Goal: Task Accomplishment & Management: Use online tool/utility

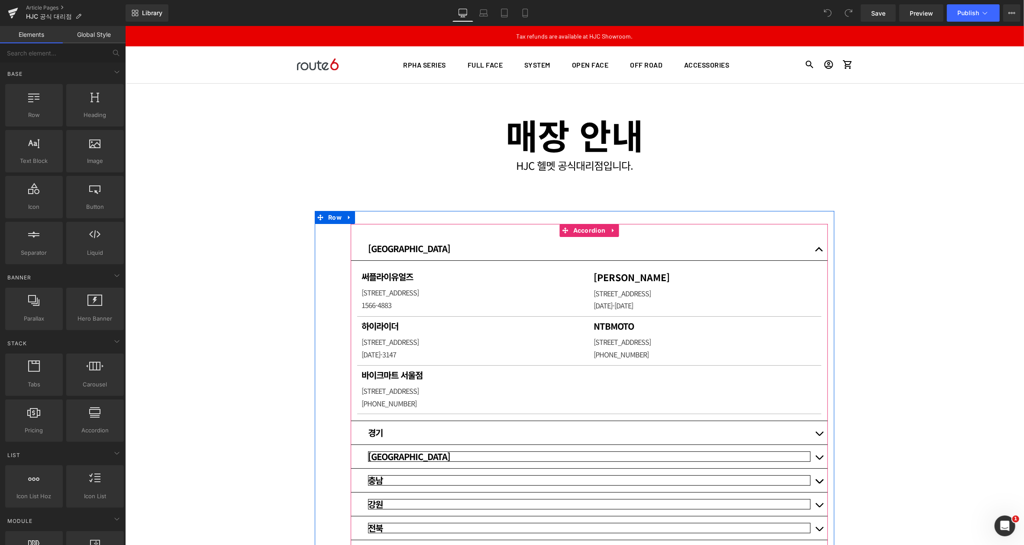
scroll to position [173, 0]
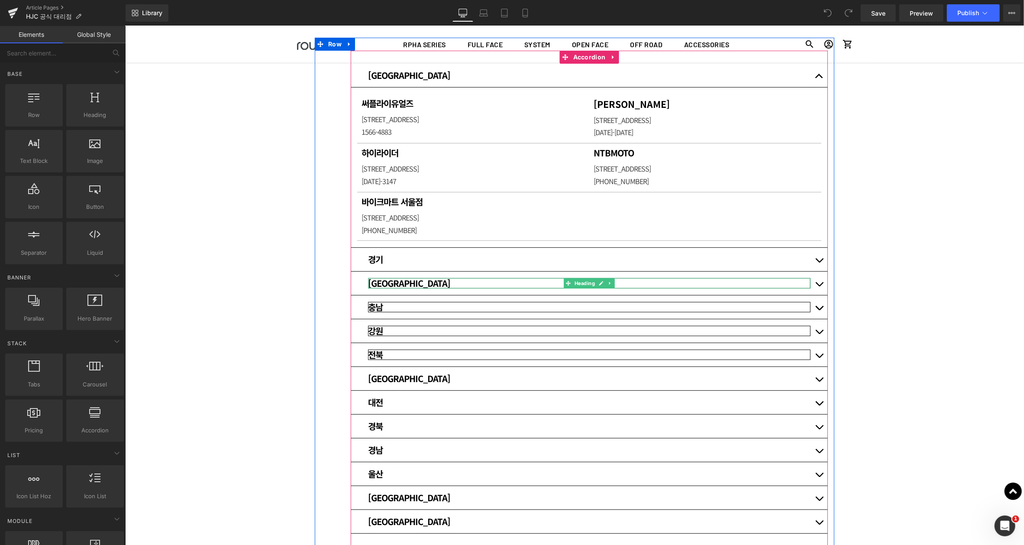
click at [526, 282] on h3 "[GEOGRAPHIC_DATA]" at bounding box center [589, 283] width 442 height 10
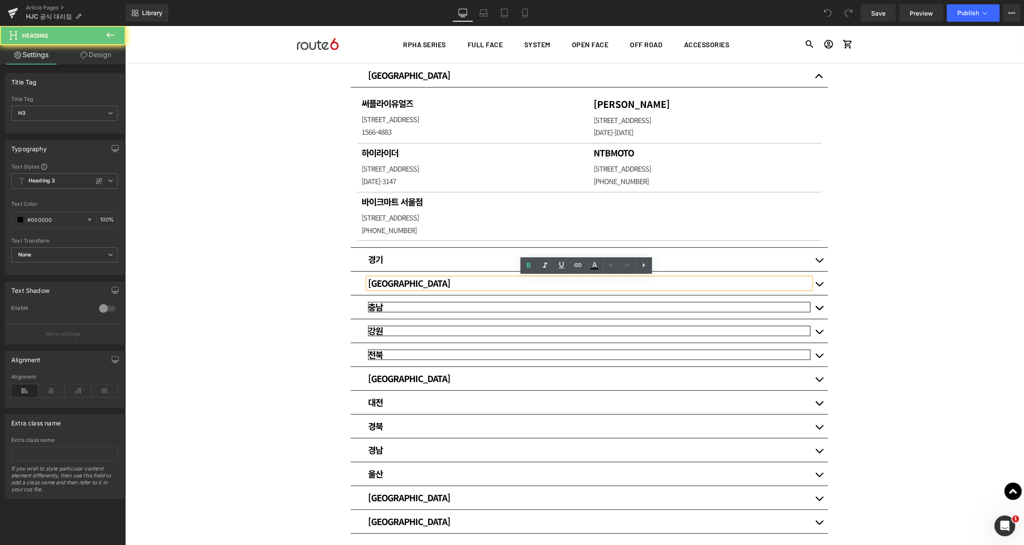
click at [426, 282] on h3 "[GEOGRAPHIC_DATA]" at bounding box center [589, 283] width 442 height 10
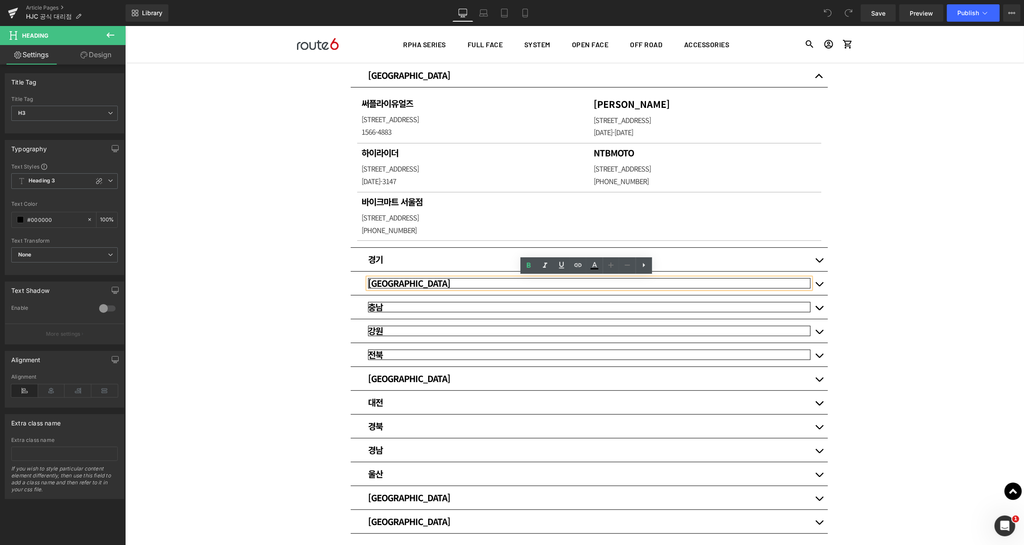
click at [411, 305] on h3 "충남" at bounding box center [589, 306] width 442 height 10
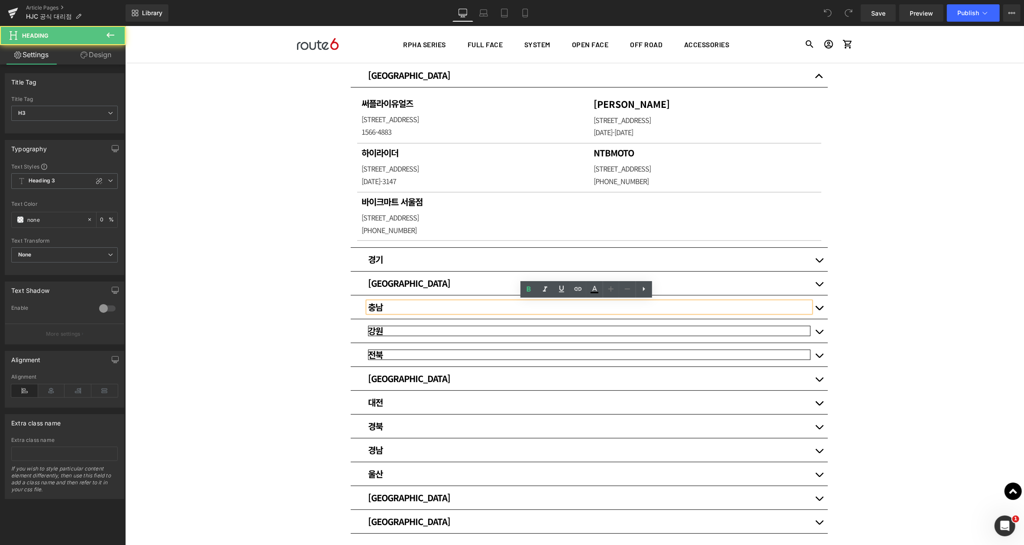
click at [398, 307] on h3 "충남" at bounding box center [589, 306] width 442 height 10
click at [125, 26] on div at bounding box center [125, 26] width 0 height 0
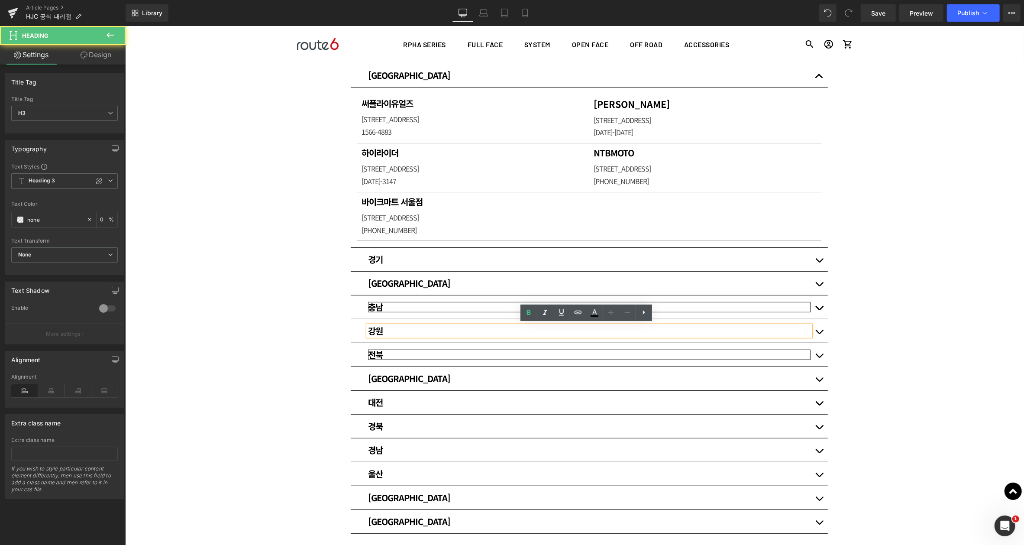
click at [392, 330] on h3 "강원" at bounding box center [589, 330] width 442 height 10
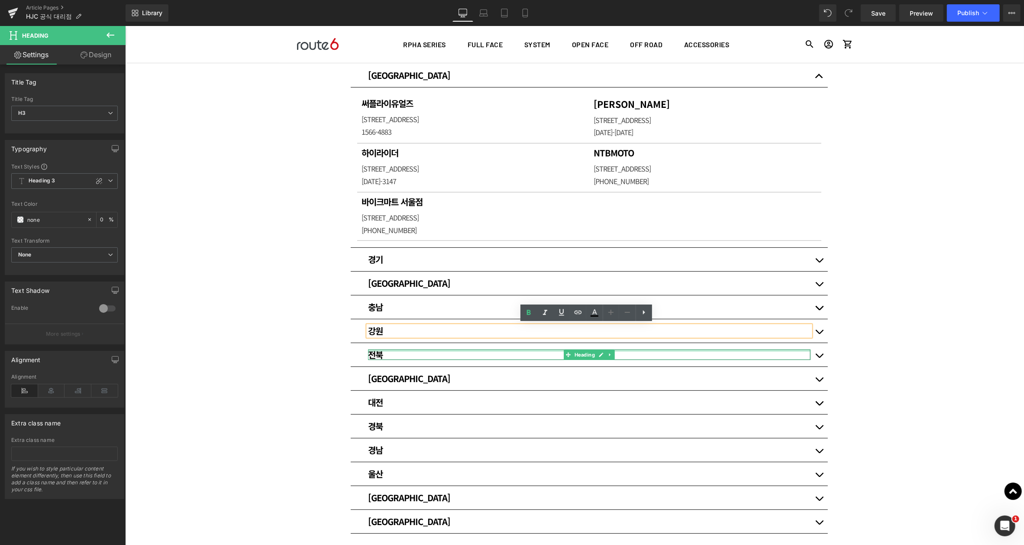
click at [397, 349] on div at bounding box center [589, 350] width 442 height 2
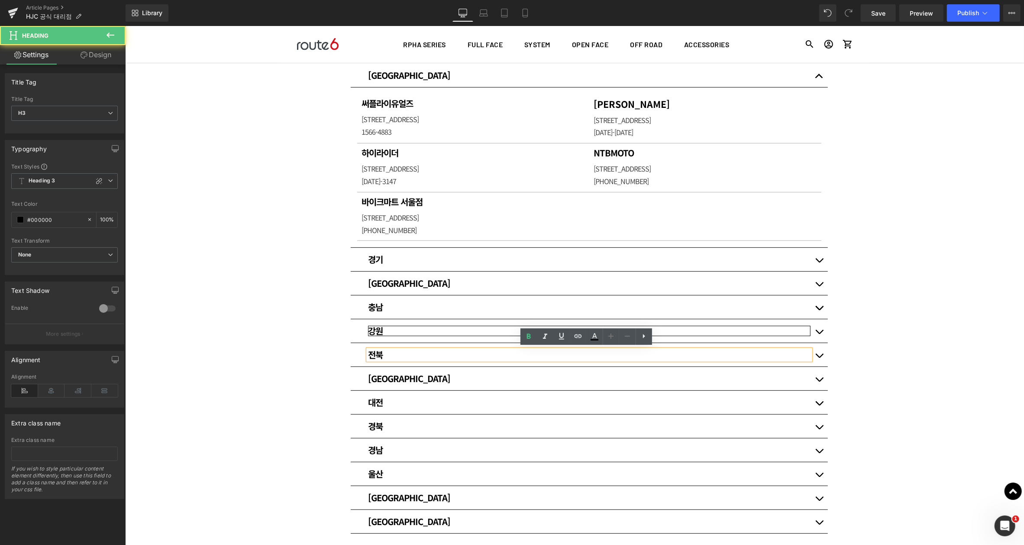
click at [391, 352] on h3 "전북" at bounding box center [589, 354] width 442 height 10
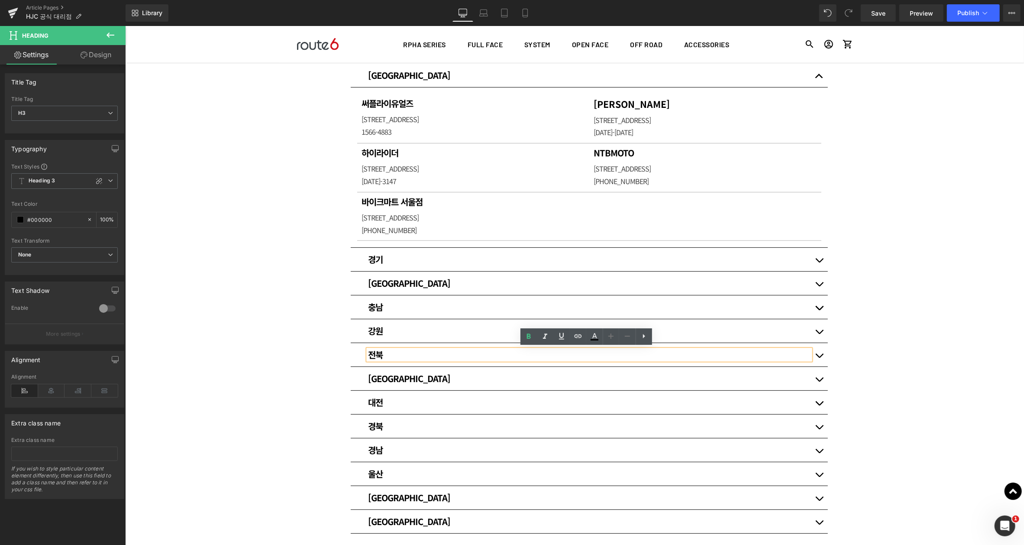
drag, startPoint x: 925, startPoint y: 295, endPoint x: 857, endPoint y: 294, distance: 68.0
click at [924, 294] on div "매장 안내 Heading HJC 헬멧 공식대리점입니다. [GEOGRAPHIC_DATA] [GEOGRAPHIC_DATA] Heading 써플라이…" at bounding box center [574, 294] width 899 height 768
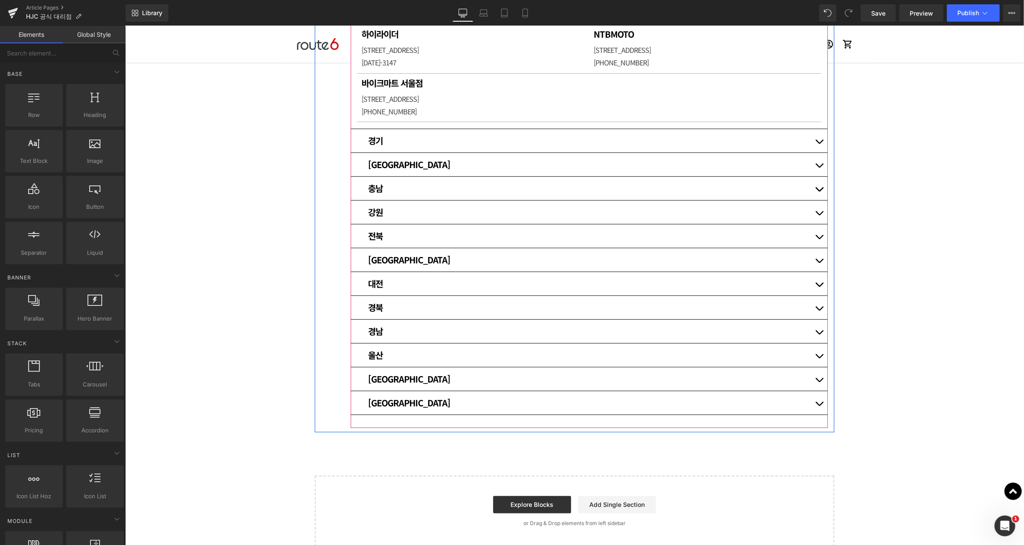
scroll to position [317, 0]
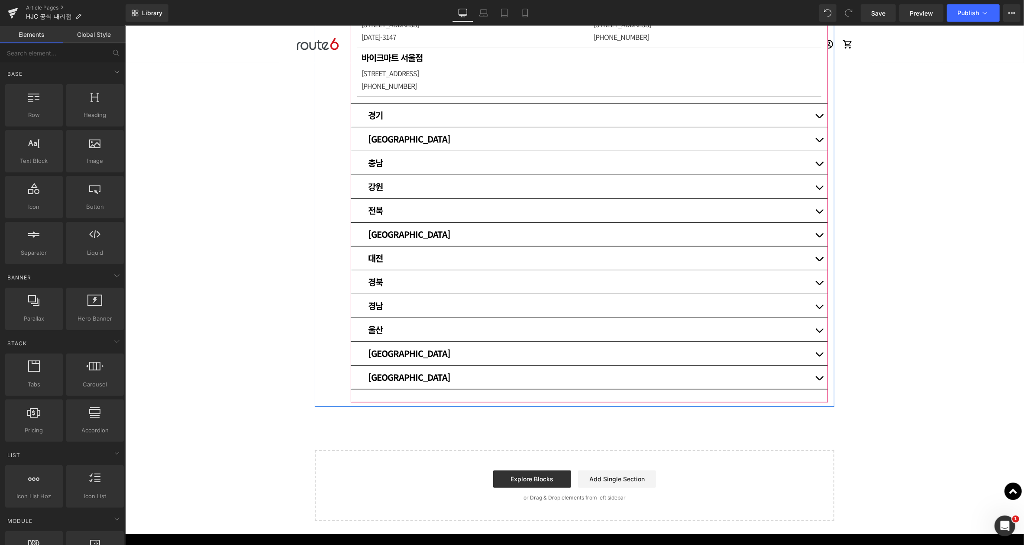
click at [816, 278] on button "button" at bounding box center [818, 281] width 17 height 23
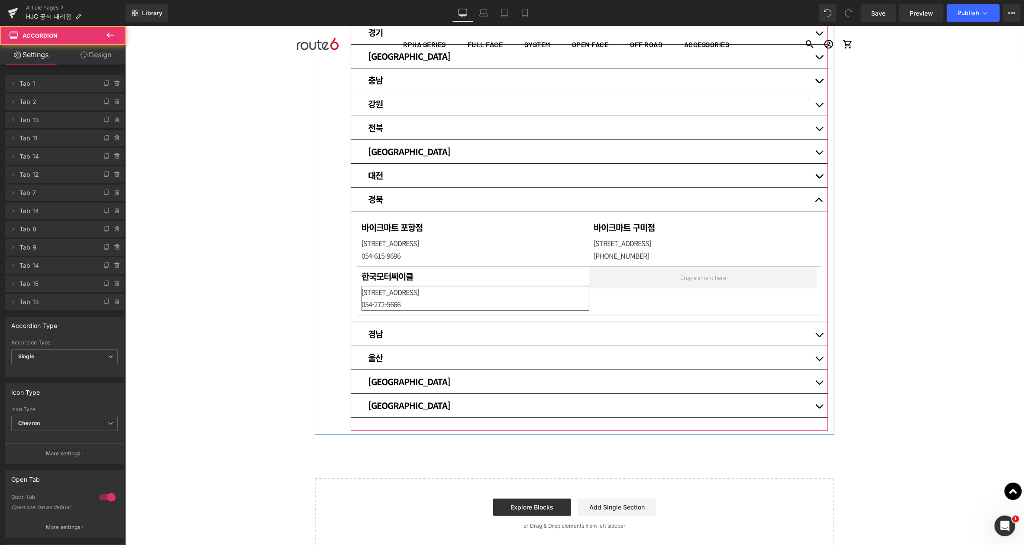
scroll to position [244, 0]
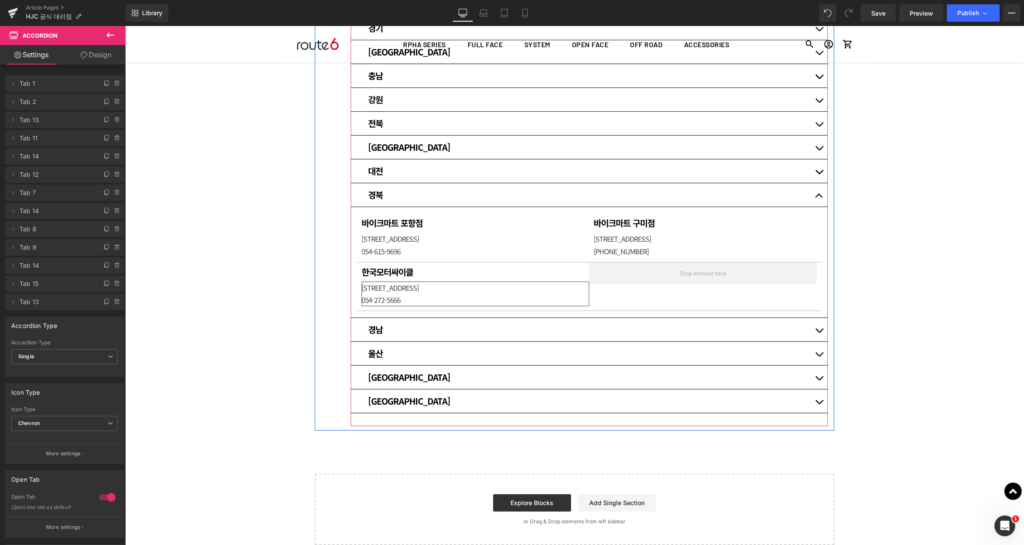
click at [452, 288] on div "[STREET_ADDRESS]-272-5666 Text Block" at bounding box center [475, 293] width 228 height 25
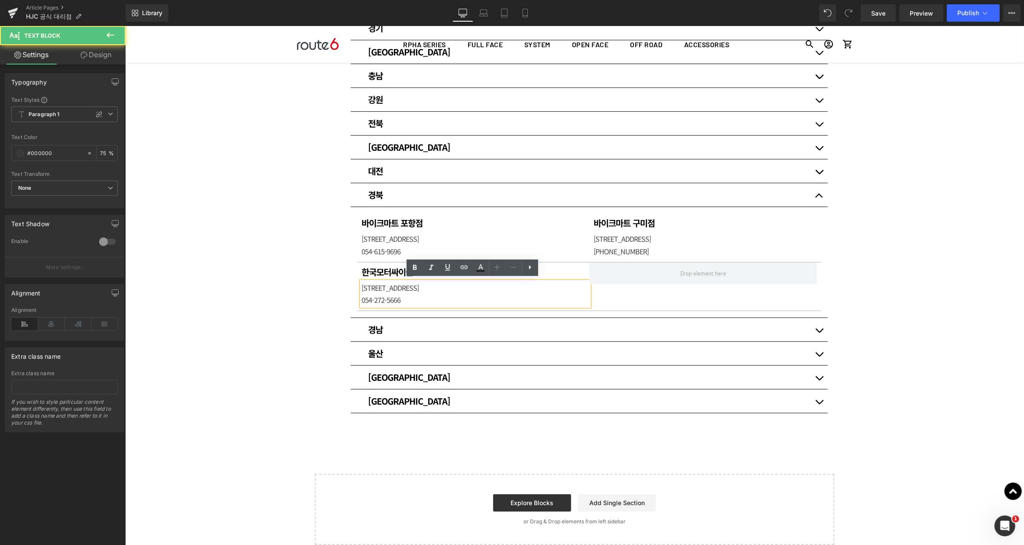
click at [418, 290] on span "[STREET_ADDRESS]" at bounding box center [389, 287] width 57 height 10
drag, startPoint x: 391, startPoint y: 236, endPoint x: 454, endPoint y: 235, distance: 62.8
click at [454, 235] on p "[STREET_ADDRESS]" at bounding box center [475, 238] width 228 height 13
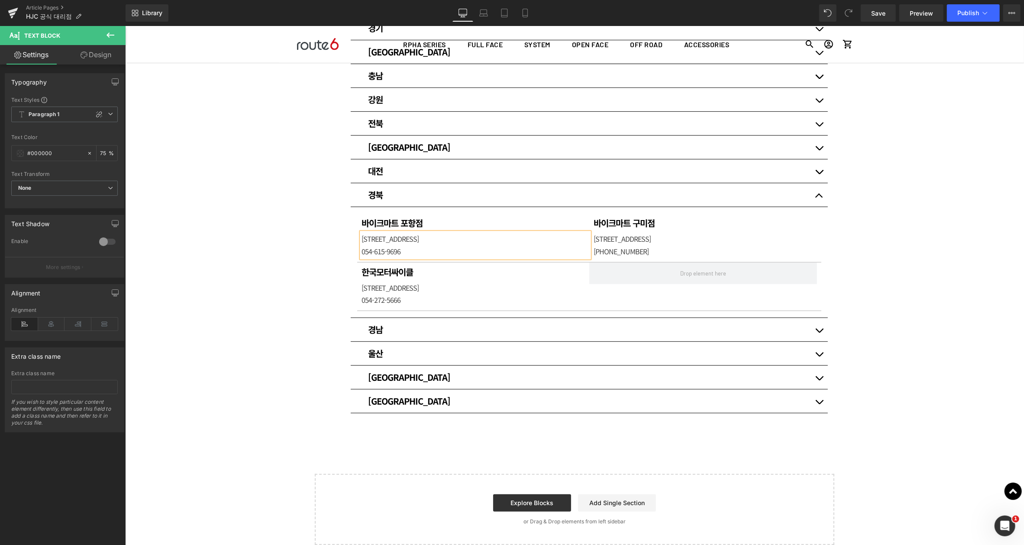
click at [424, 240] on p "[STREET_ADDRESS]" at bounding box center [475, 238] width 228 height 13
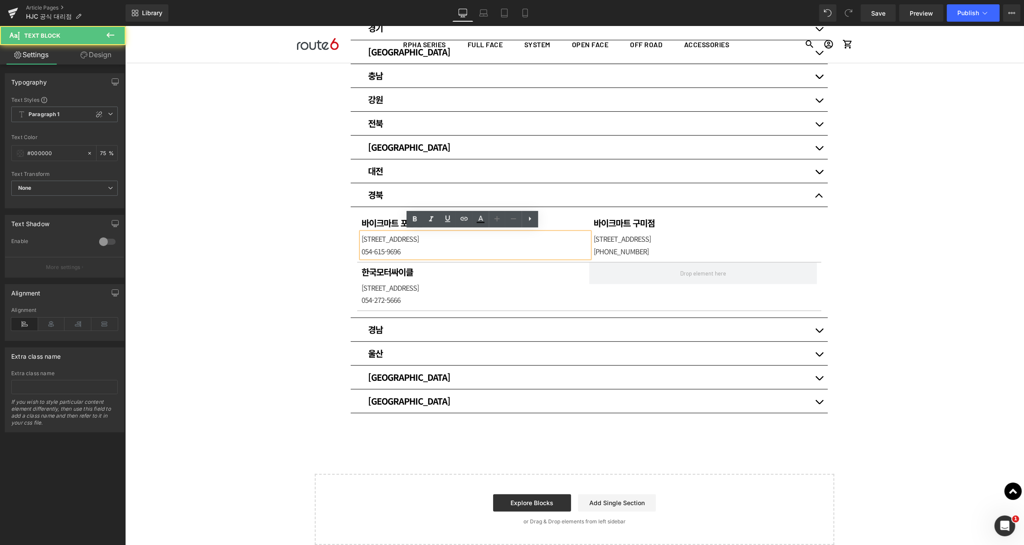
click at [423, 238] on p "[STREET_ADDRESS]" at bounding box center [475, 238] width 228 height 13
click at [440, 238] on p "[STREET_ADDRESS]" at bounding box center [475, 238] width 228 height 13
drag, startPoint x: 442, startPoint y: 238, endPoint x: 396, endPoint y: 239, distance: 45.5
click at [396, 239] on p "[STREET_ADDRESS]" at bounding box center [475, 238] width 228 height 13
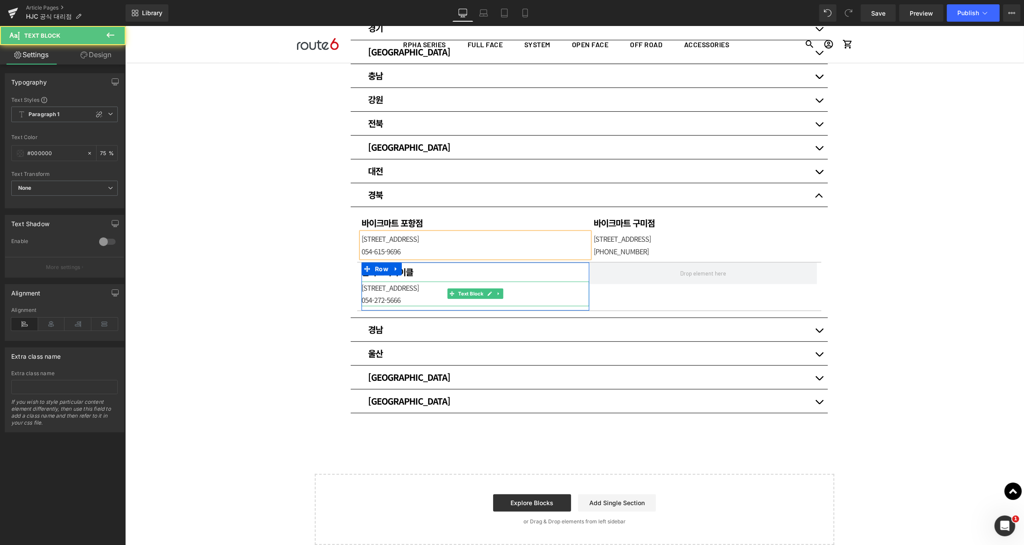
drag, startPoint x: 417, startPoint y: 286, endPoint x: 438, endPoint y: 284, distance: 21.3
click at [438, 284] on p "[STREET_ADDRESS]" at bounding box center [475, 287] width 228 height 13
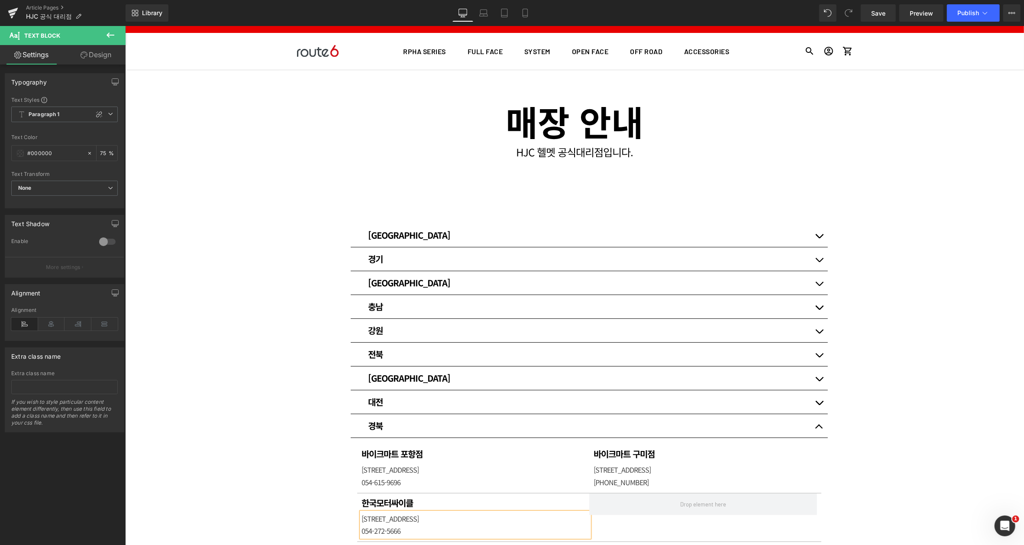
scroll to position [0, 0]
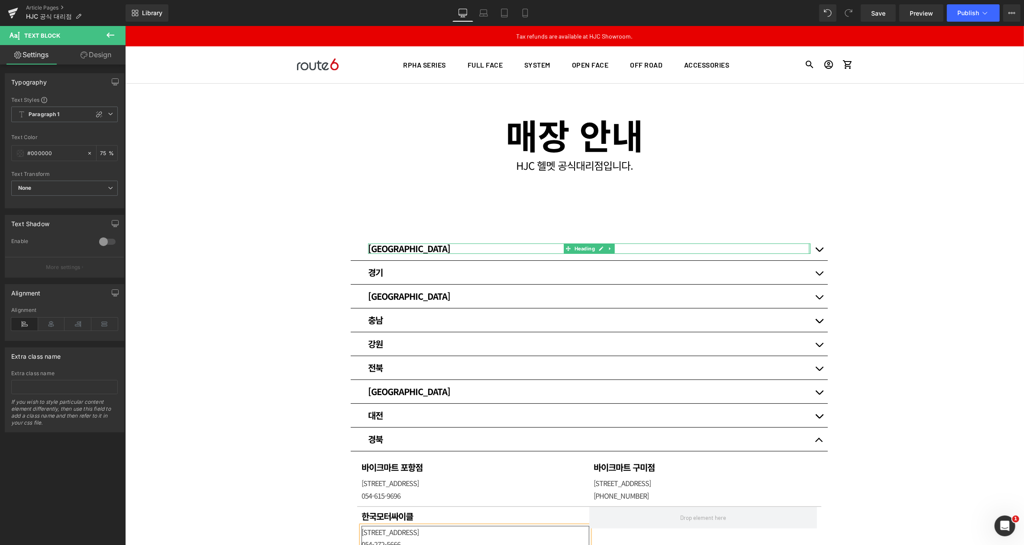
click at [819, 251] on span "button" at bounding box center [819, 251] width 0 height 0
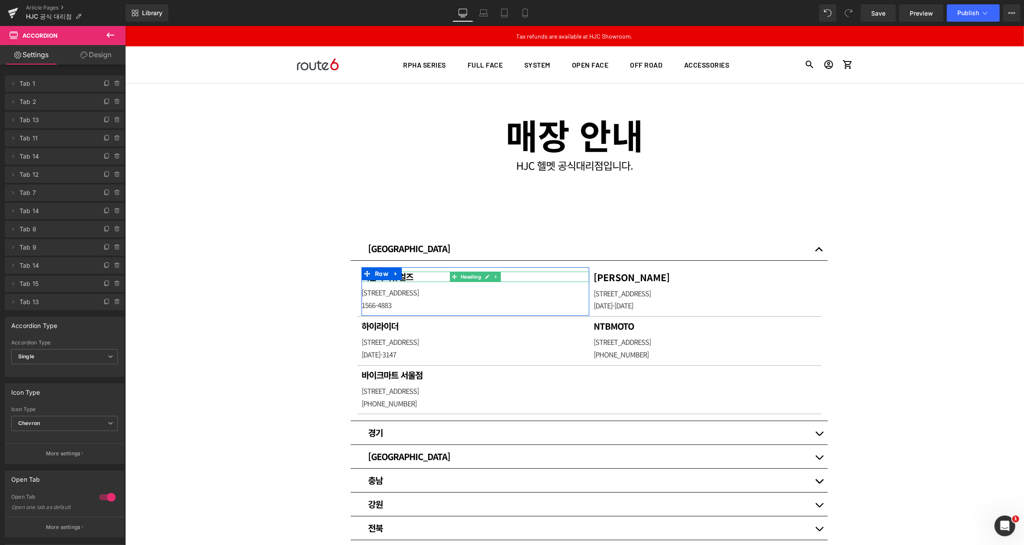
click at [423, 277] on h1 "써플라이유얼즈" at bounding box center [475, 276] width 228 height 10
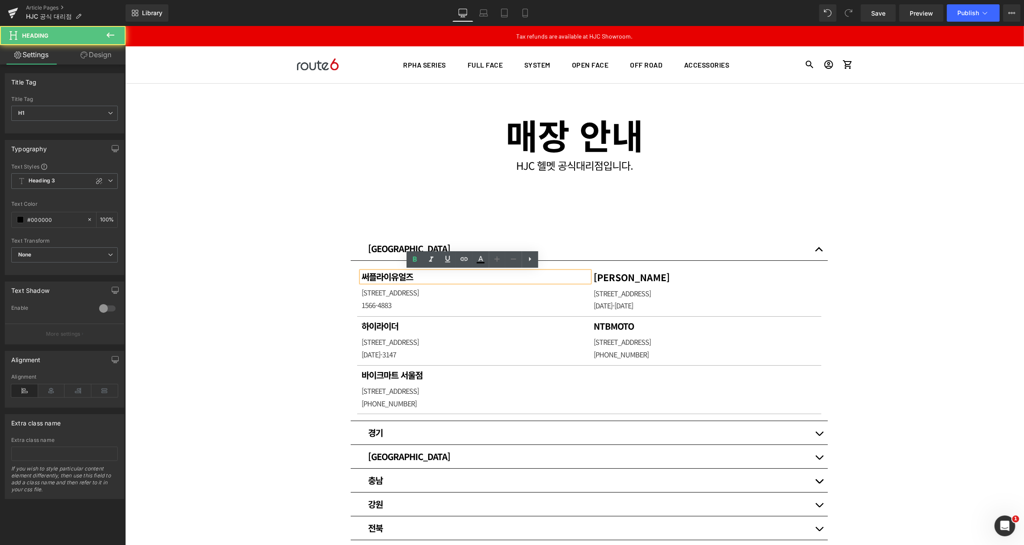
click at [423, 277] on h1 "써플라이유얼즈" at bounding box center [475, 276] width 228 height 10
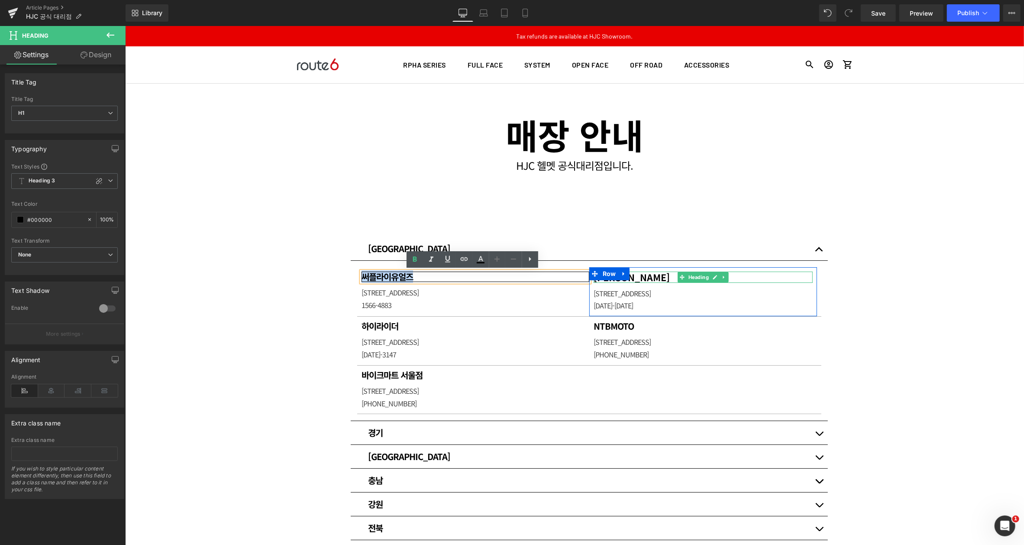
click at [640, 277] on h1 "[PERSON_NAME]" at bounding box center [702, 276] width 219 height 11
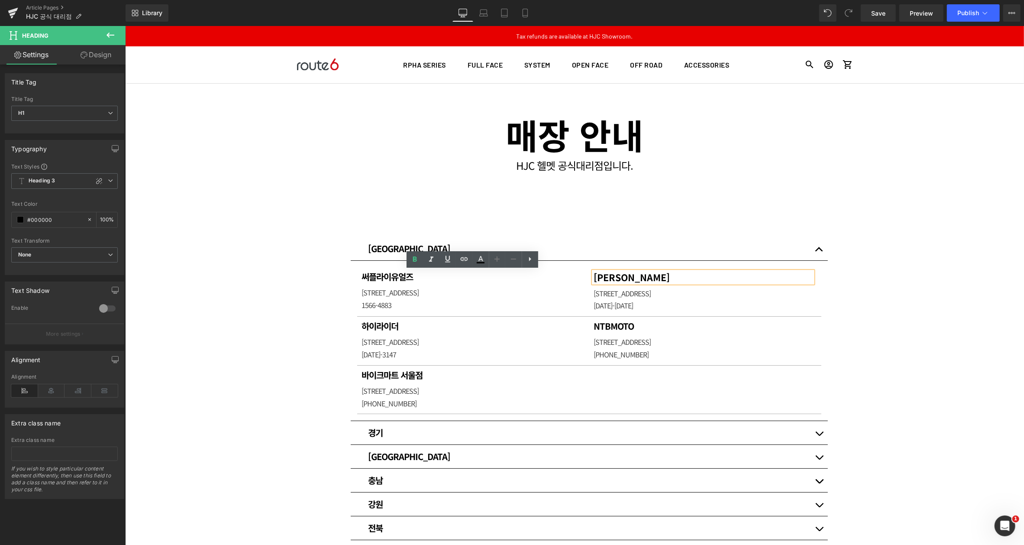
click at [640, 277] on h1 "[PERSON_NAME]" at bounding box center [702, 276] width 219 height 11
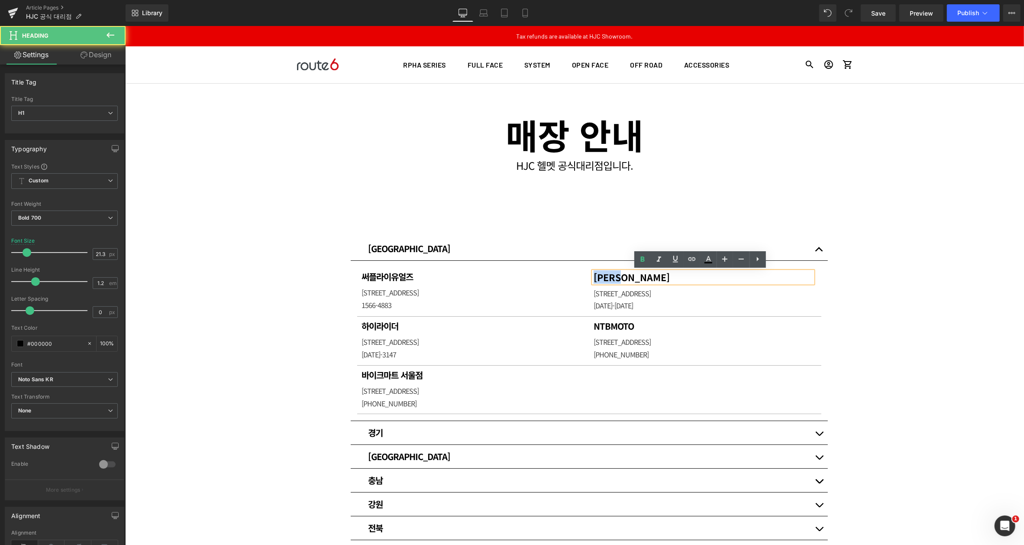
click at [640, 277] on h1 "[PERSON_NAME]" at bounding box center [702, 276] width 219 height 11
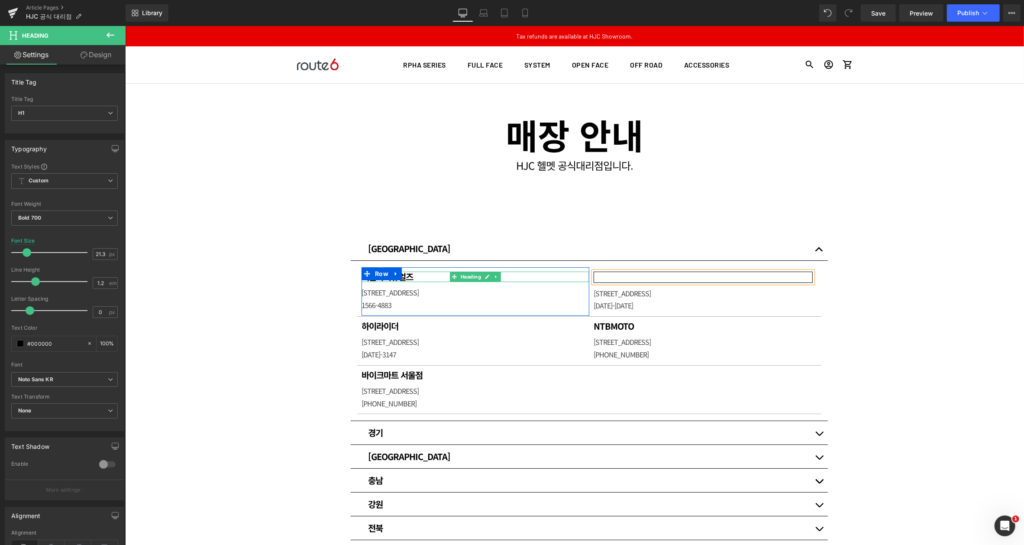
click at [423, 277] on h1 "써플라이유얼즈" at bounding box center [475, 276] width 228 height 10
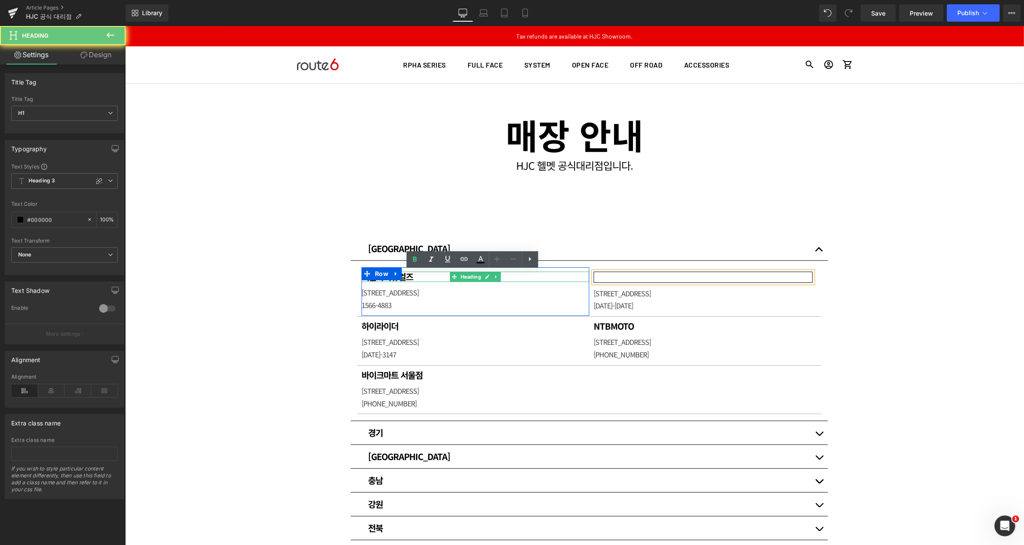
click at [423, 277] on h1 "써플라이유얼즈" at bounding box center [475, 276] width 228 height 10
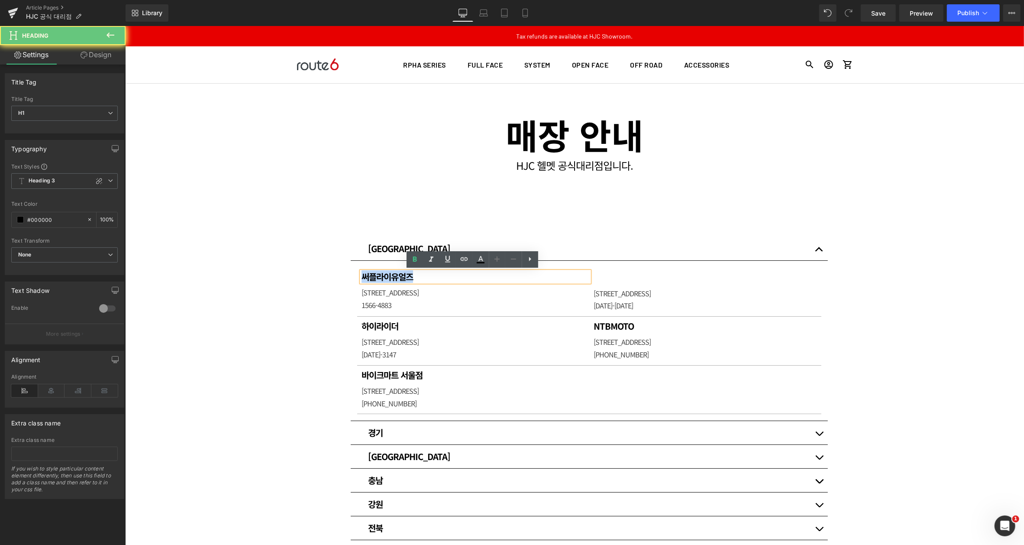
click at [423, 277] on h1 "써플라이유얼즈" at bounding box center [475, 276] width 228 height 10
paste div
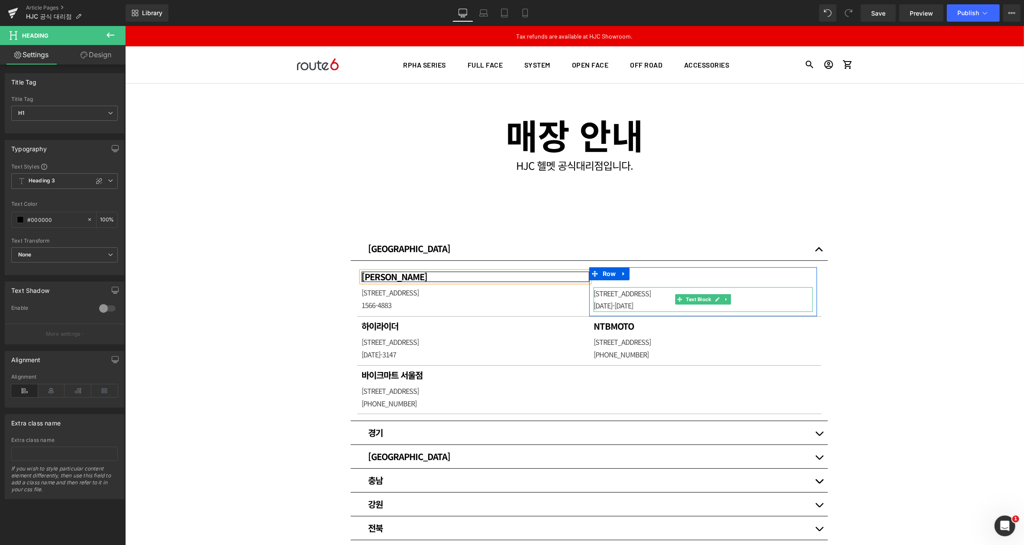
click at [614, 300] on p "[DATE]-[DATE]" at bounding box center [702, 305] width 219 height 13
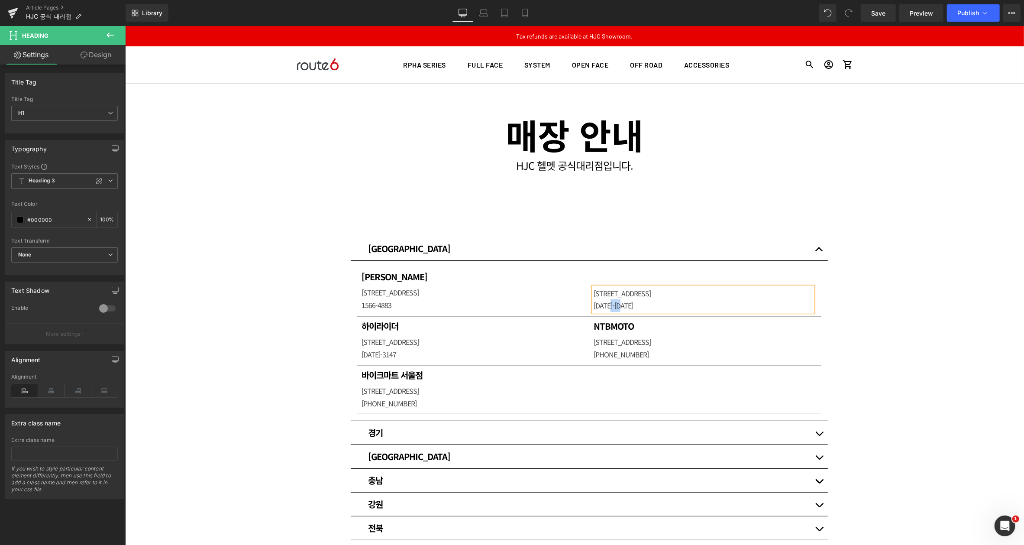
click at [615, 300] on p "[DATE]-[DATE]" at bounding box center [702, 305] width 219 height 13
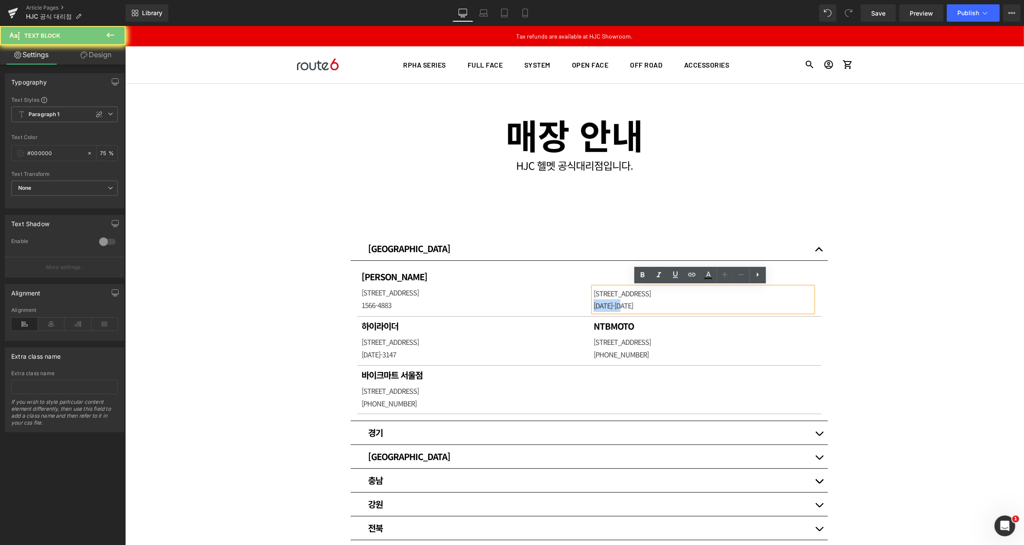
click at [615, 300] on p "[DATE]-[DATE]" at bounding box center [702, 305] width 219 height 13
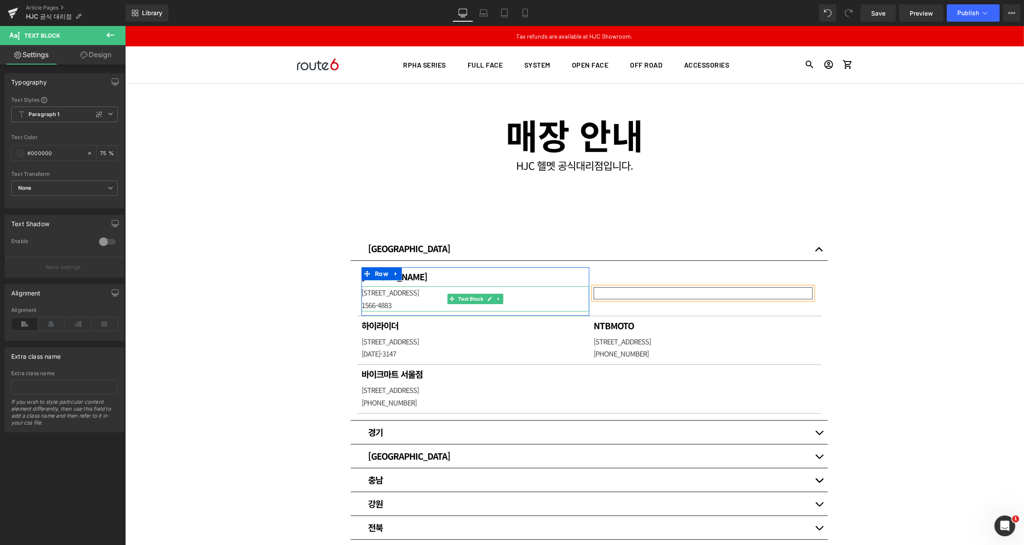
click at [394, 300] on p "1566-4883" at bounding box center [475, 304] width 228 height 13
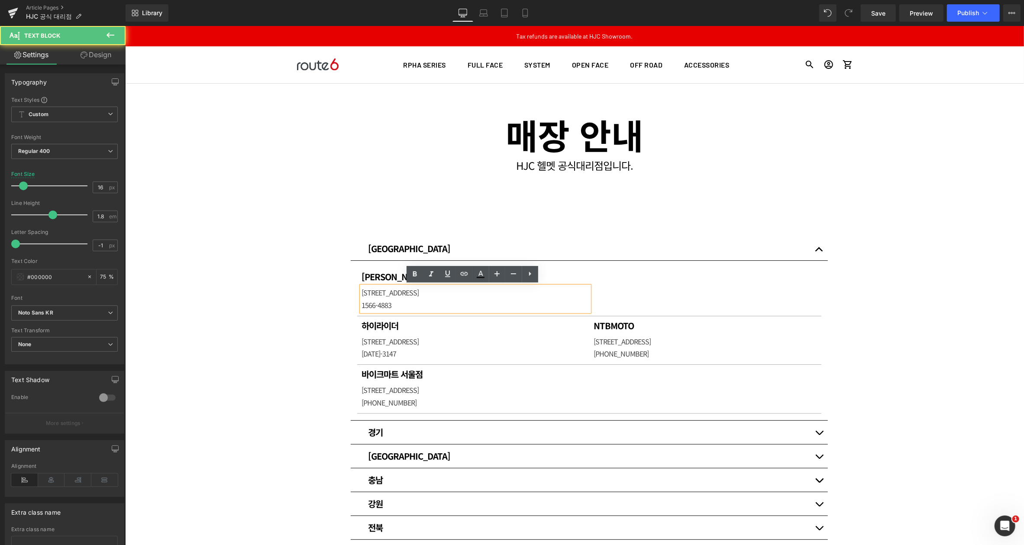
click at [394, 300] on p "1566-4883" at bounding box center [475, 304] width 228 height 13
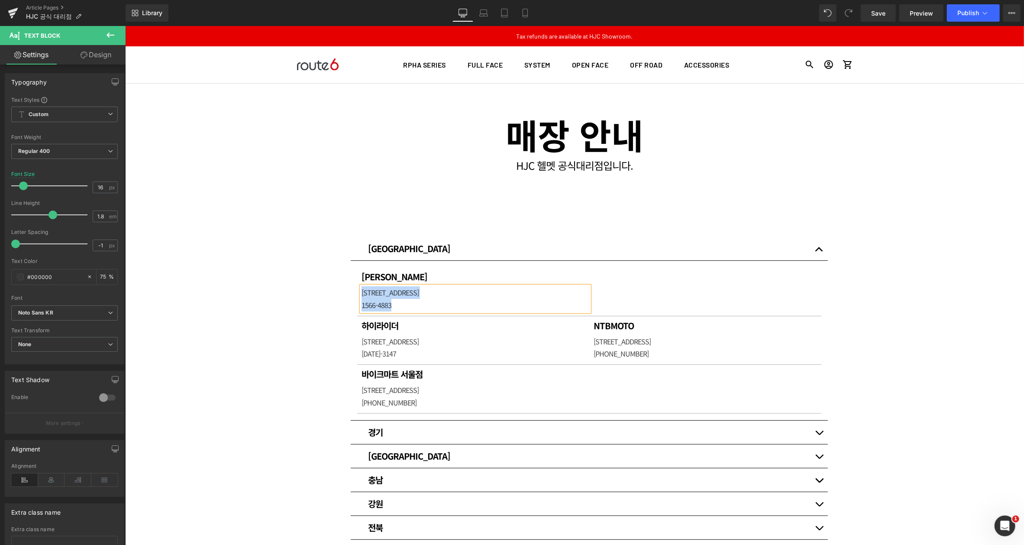
paste div
click at [410, 325] on h1 "하이라이더" at bounding box center [475, 325] width 228 height 10
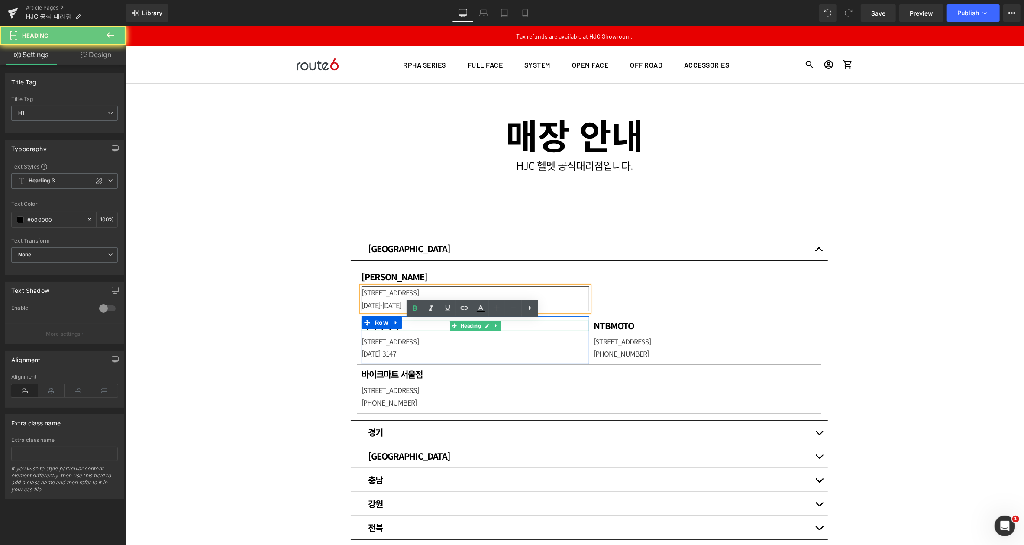
click at [410, 325] on h1 "하이라이더" at bounding box center [475, 325] width 228 height 10
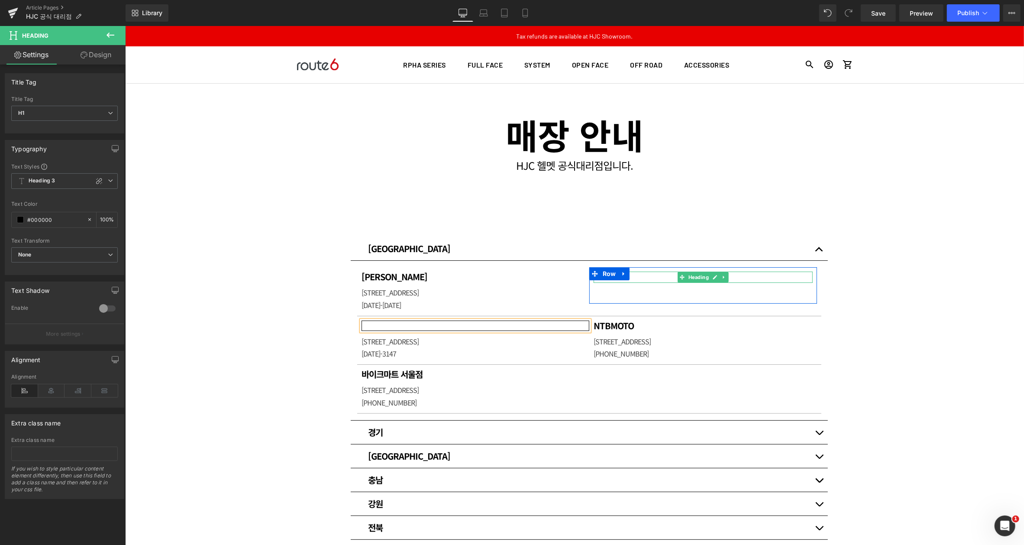
click at [644, 278] on h1 at bounding box center [702, 276] width 219 height 11
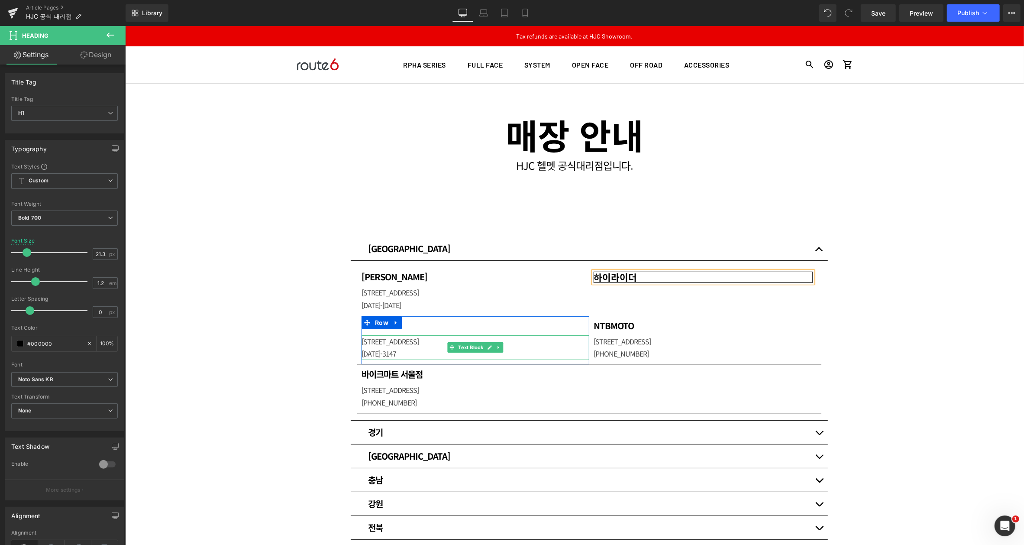
click at [400, 345] on p "[STREET_ADDRESS]" at bounding box center [475, 341] width 228 height 13
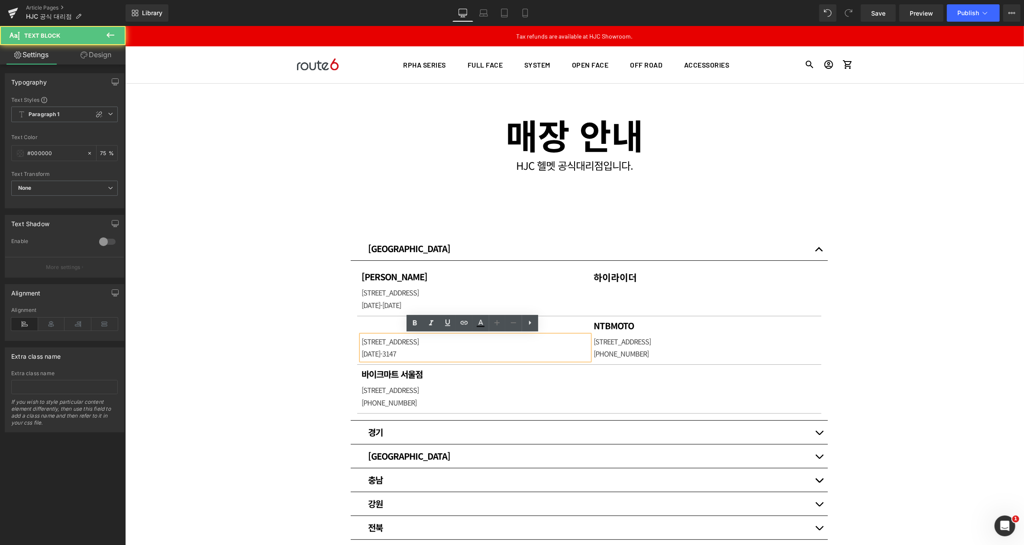
drag, startPoint x: 391, startPoint y: 346, endPoint x: 397, endPoint y: 346, distance: 6.6
click at [391, 346] on p "[STREET_ADDRESS]" at bounding box center [475, 341] width 228 height 13
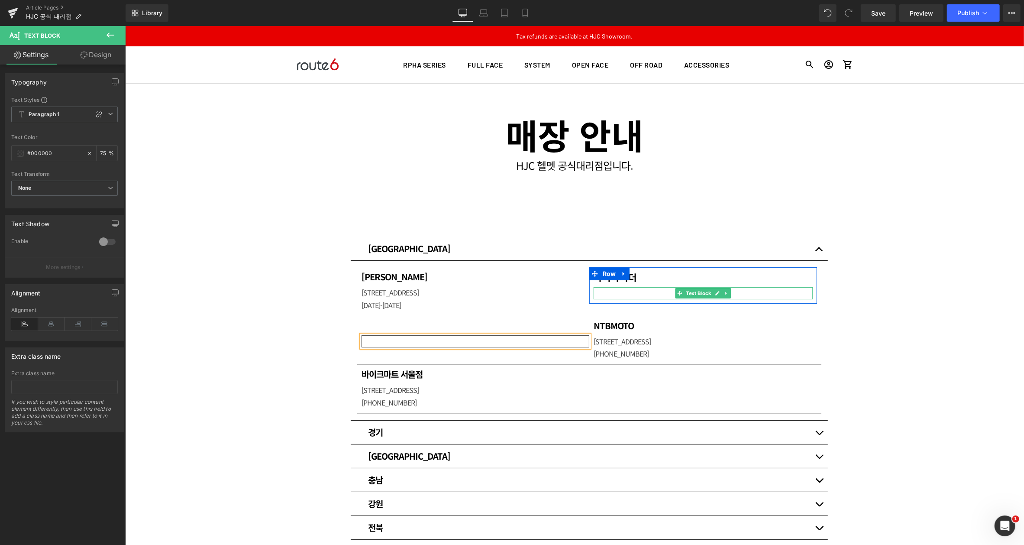
click at [617, 291] on p at bounding box center [702, 293] width 219 height 13
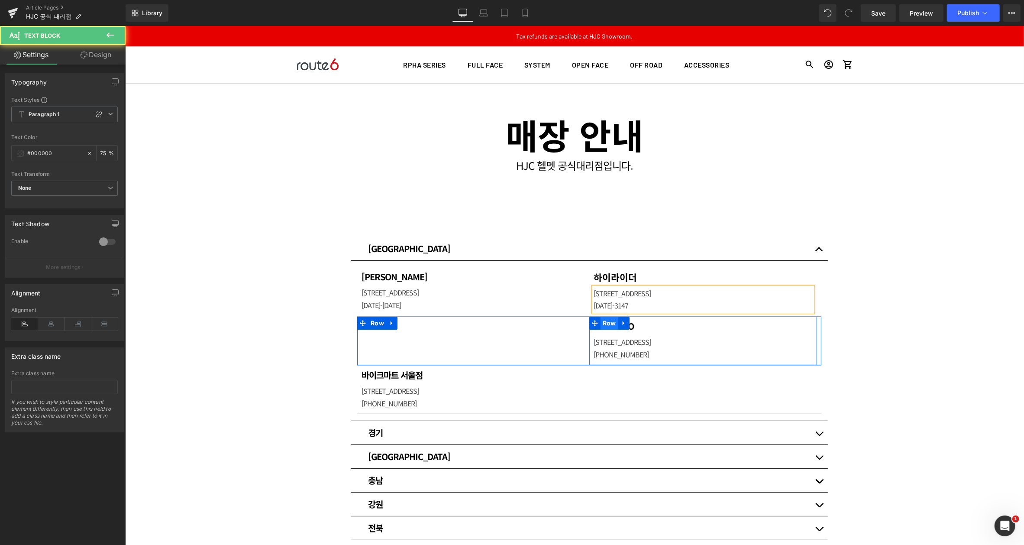
click at [611, 323] on span "Row" at bounding box center [609, 322] width 18 height 13
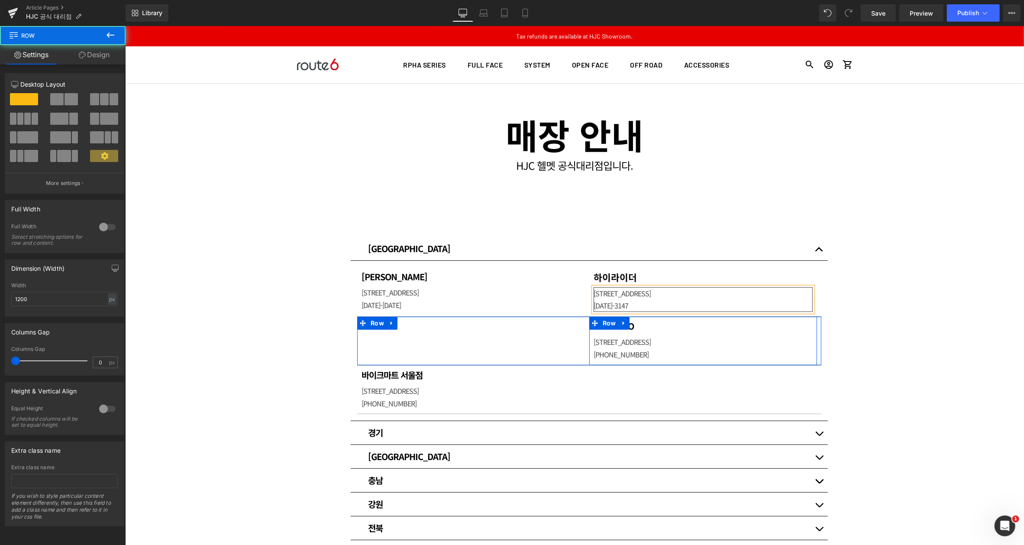
click at [646, 322] on h1 "NTBMOTO" at bounding box center [702, 325] width 219 height 10
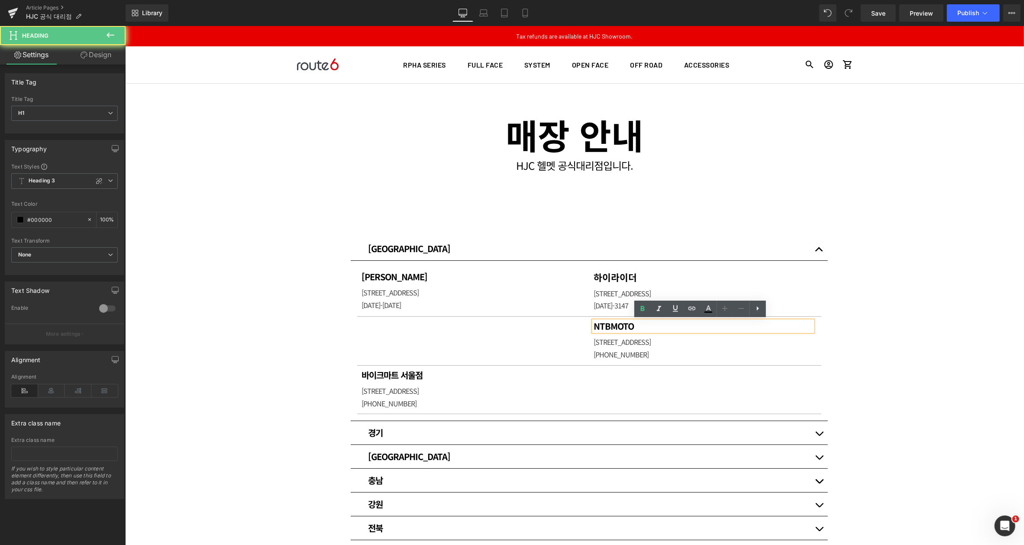
click at [646, 322] on h1 "NTBMOTO" at bounding box center [702, 325] width 219 height 10
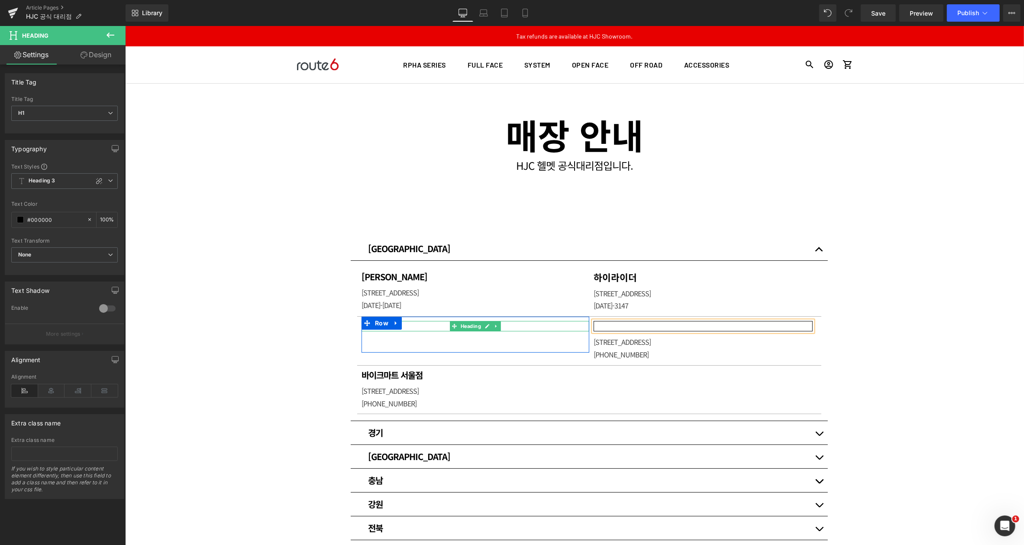
click at [410, 326] on h1 at bounding box center [475, 325] width 228 height 10
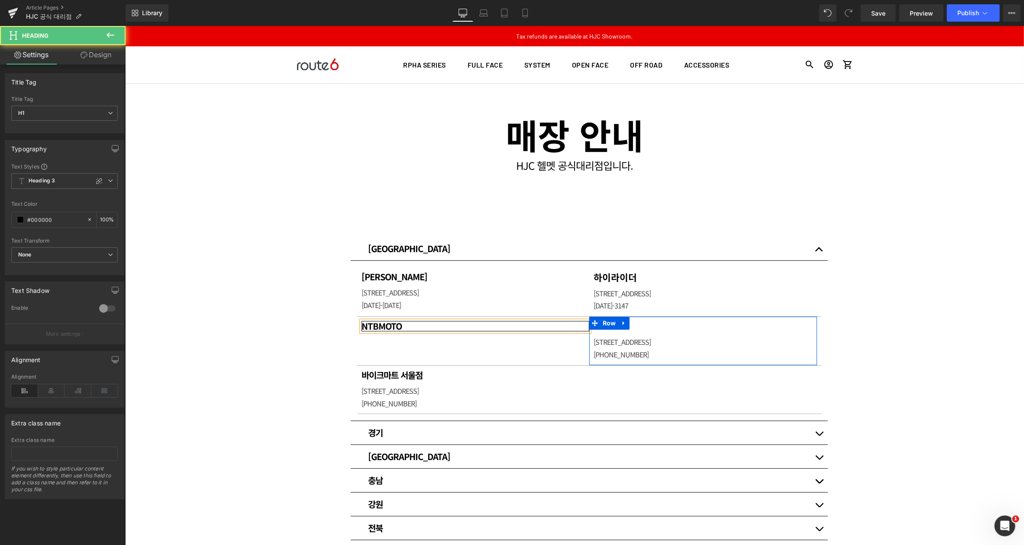
click at [633, 342] on p "[STREET_ADDRESS]" at bounding box center [702, 341] width 219 height 13
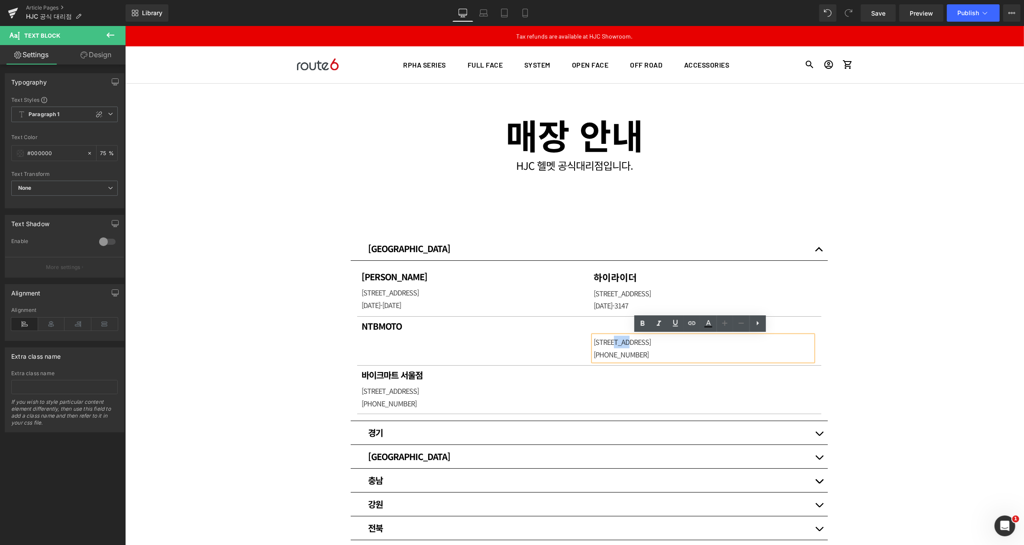
click at [633, 342] on p "[STREET_ADDRESS]" at bounding box center [702, 341] width 219 height 13
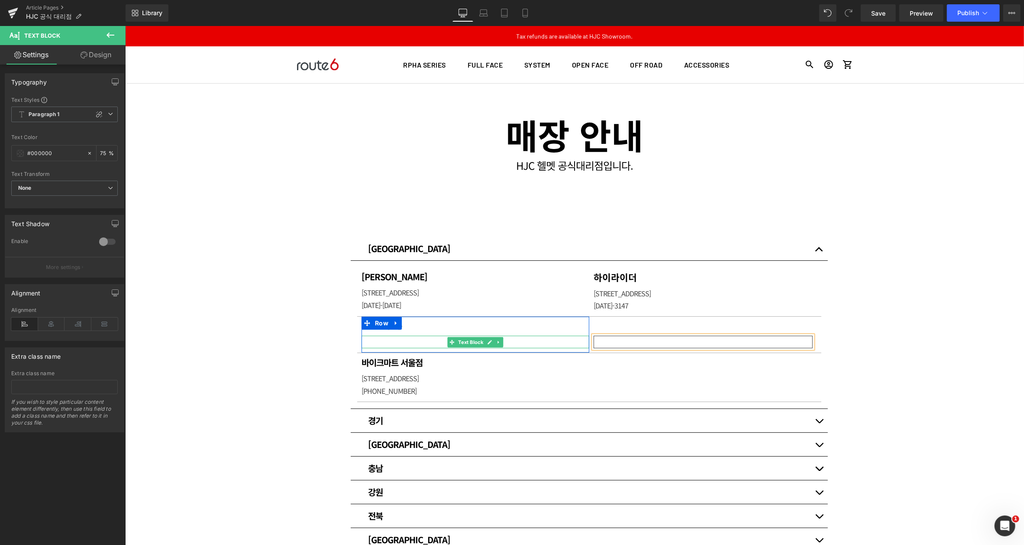
click at [388, 340] on p at bounding box center [475, 341] width 228 height 13
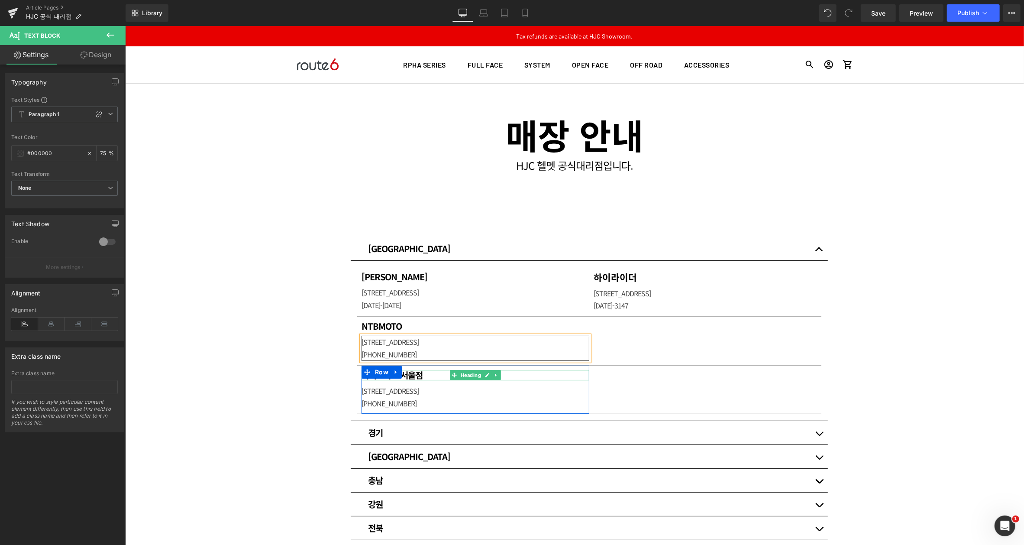
click at [407, 376] on h1 "바이크마트 서울점" at bounding box center [475, 374] width 228 height 10
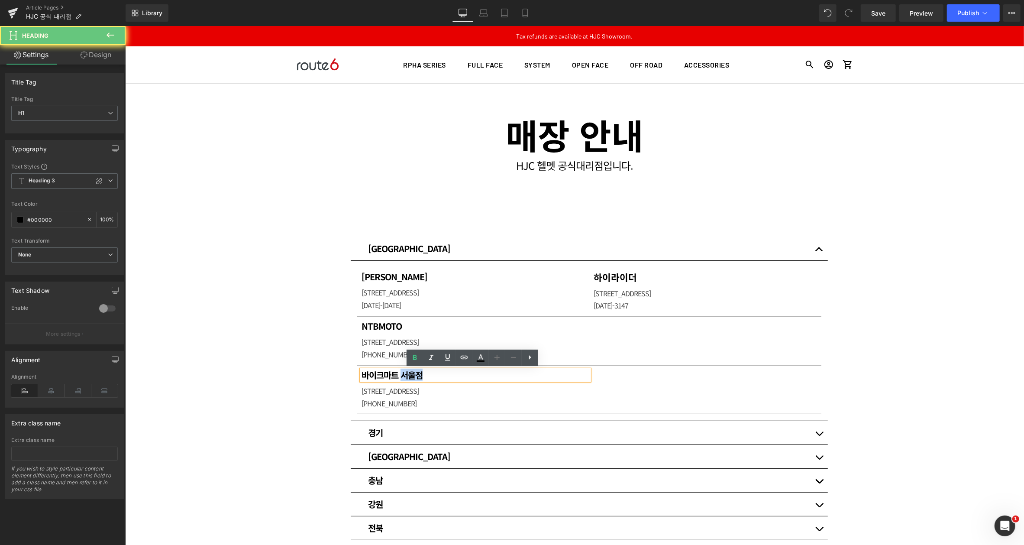
click at [407, 376] on h1 "바이크마트 서울점" at bounding box center [475, 374] width 228 height 10
click at [407, 375] on h1 "바이크마트 서울점" at bounding box center [475, 374] width 228 height 10
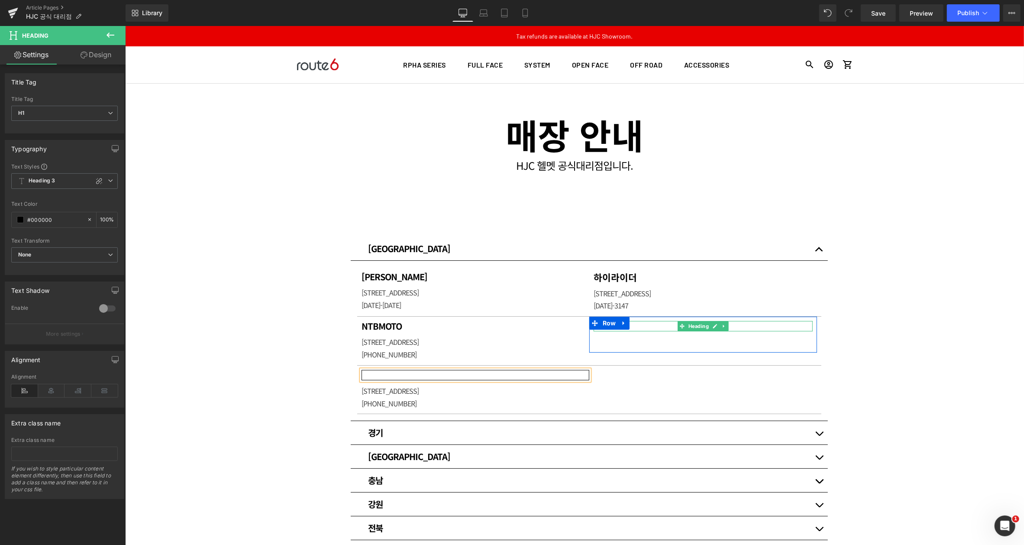
click at [647, 326] on h1 at bounding box center [702, 325] width 219 height 10
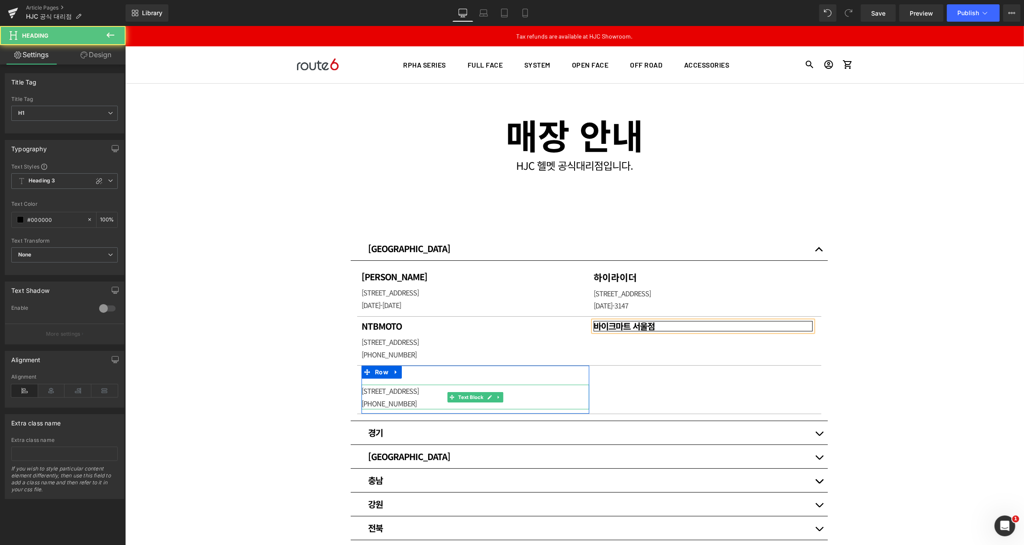
click at [397, 394] on p "[STREET_ADDRESS]" at bounding box center [475, 390] width 228 height 13
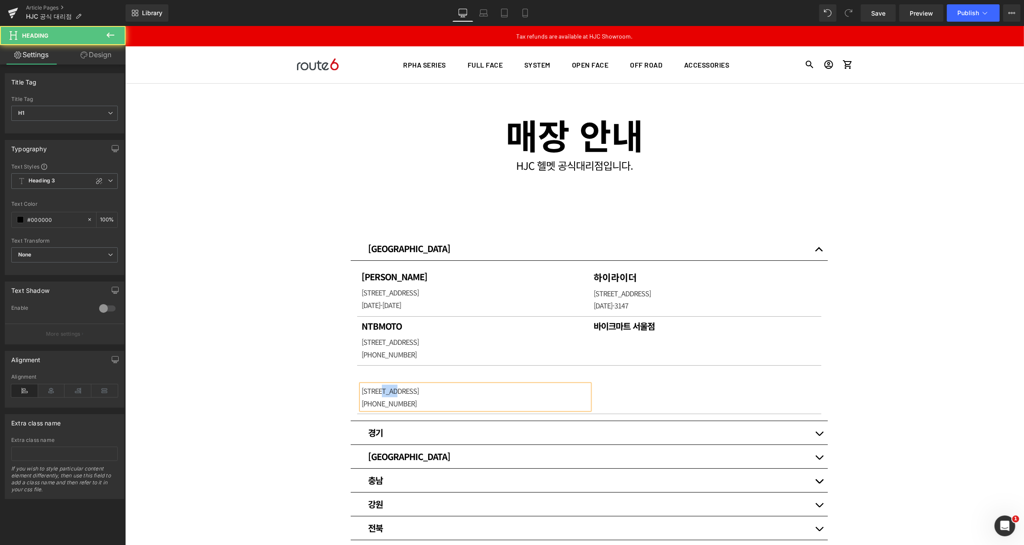
click at [397, 394] on p "[STREET_ADDRESS]" at bounding box center [475, 390] width 228 height 13
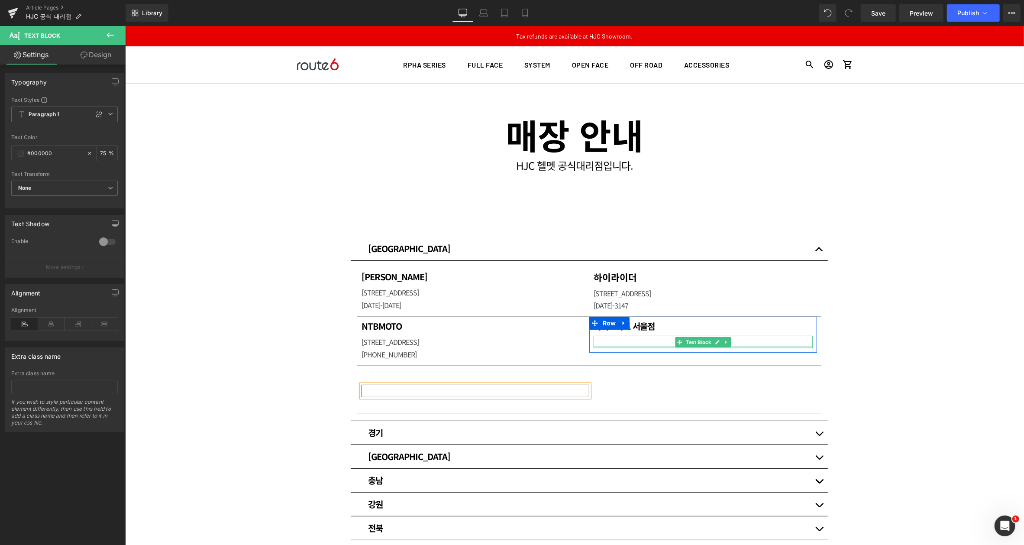
click at [619, 341] on p at bounding box center [702, 341] width 219 height 13
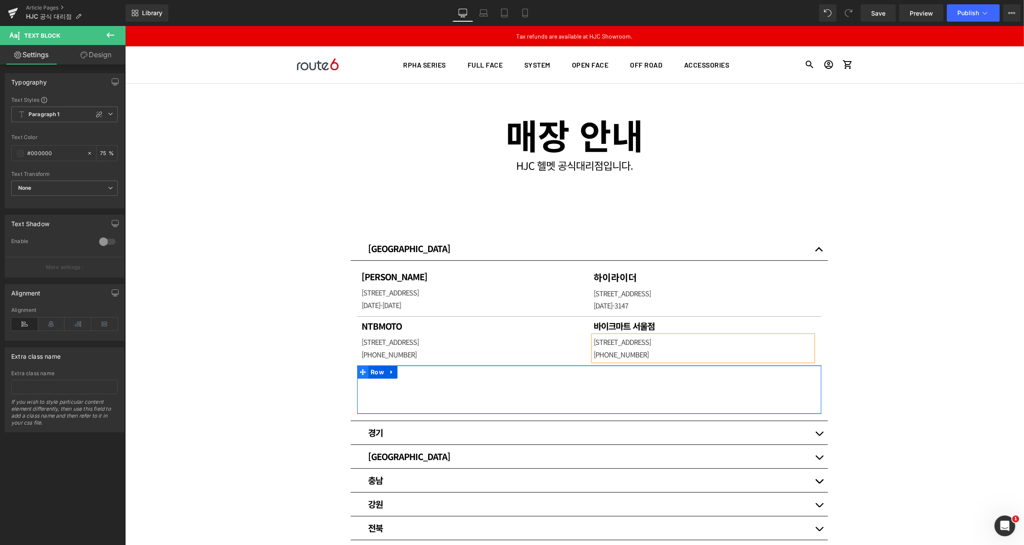
click at [359, 371] on icon at bounding box center [362, 371] width 6 height 6
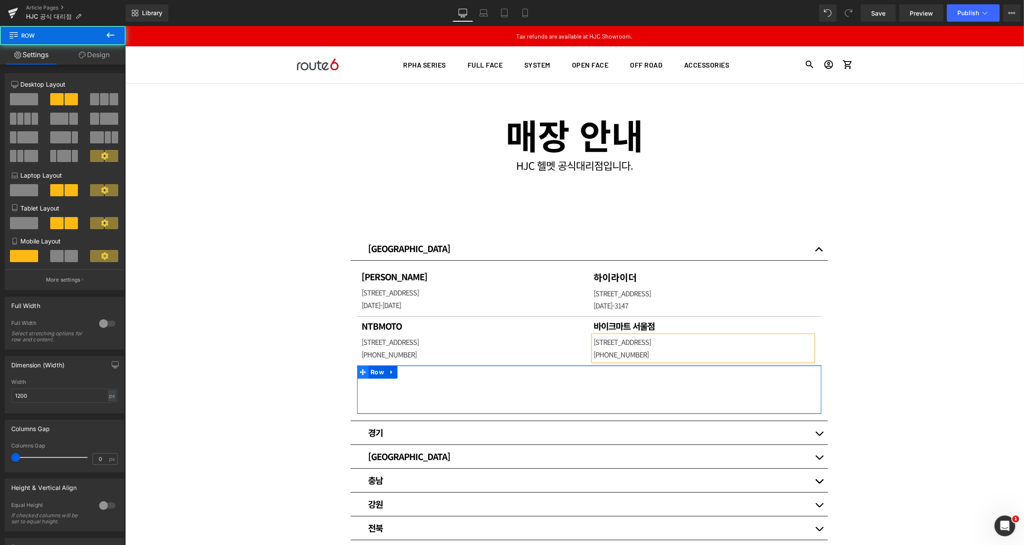
click at [359, 371] on icon at bounding box center [362, 371] width 6 height 6
click at [359, 370] on icon at bounding box center [362, 371] width 6 height 6
click at [273, 354] on div "매장 안내 Heading HJC 헬멧 공식대리점입니다. [GEOGRAPHIC_DATA] [GEOGRAPHIC_DATA] Heading 와우모터…" at bounding box center [574, 467] width 899 height 768
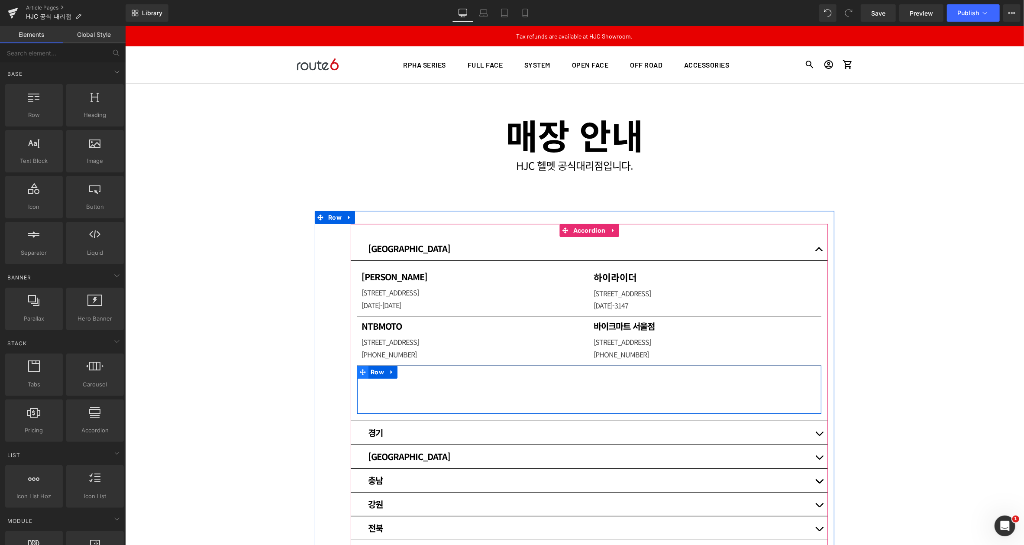
click at [359, 370] on icon at bounding box center [362, 371] width 6 height 6
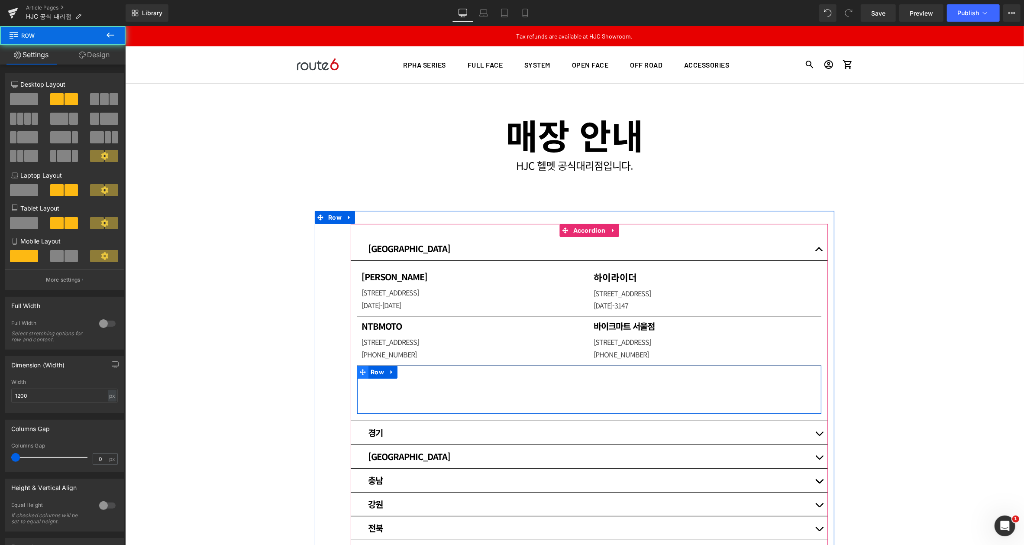
click at [359, 370] on icon at bounding box center [362, 371] width 6 height 6
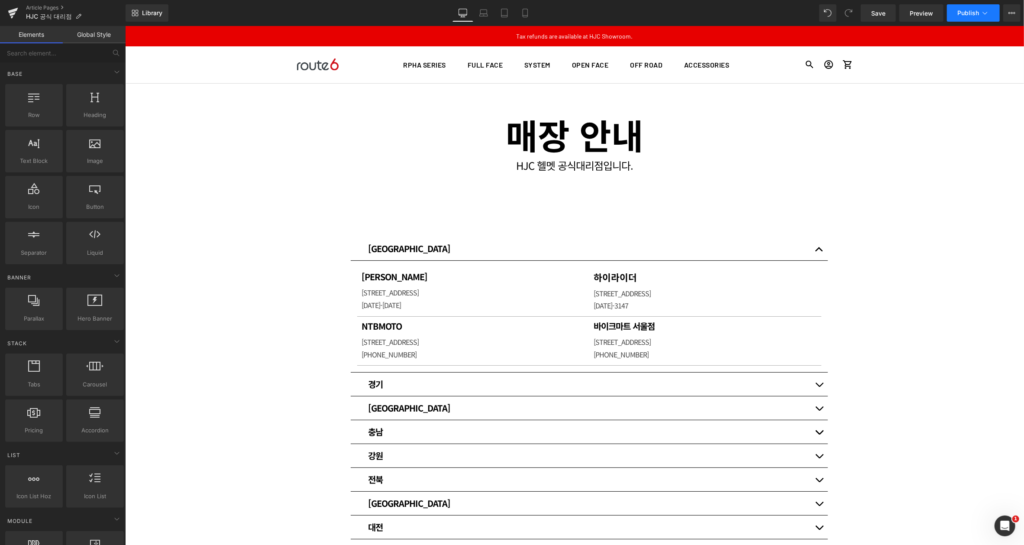
click at [978, 13] on span "Publish" at bounding box center [968, 13] width 22 height 7
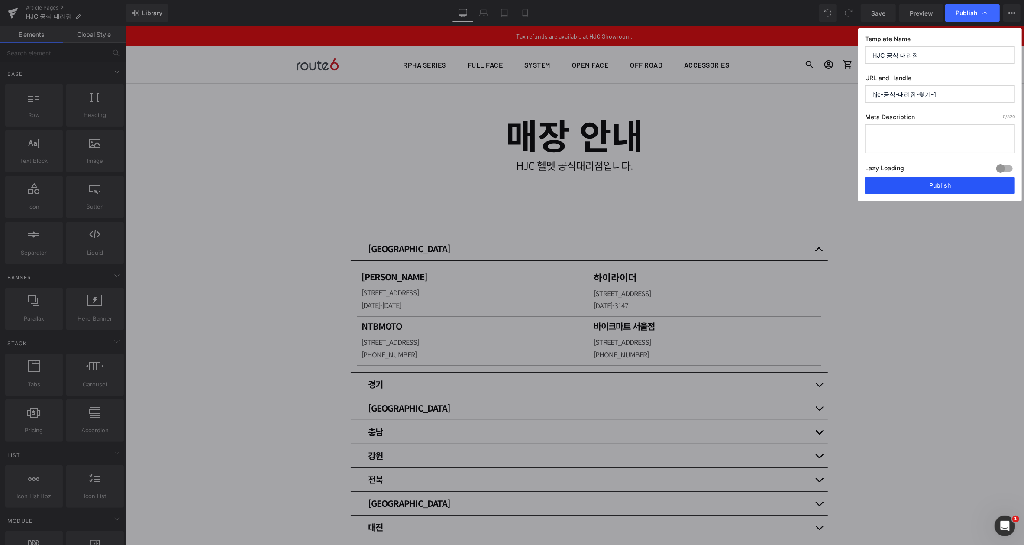
drag, startPoint x: 925, startPoint y: 184, endPoint x: 828, endPoint y: 126, distance: 112.8
click at [925, 184] on button "Publish" at bounding box center [940, 185] width 150 height 17
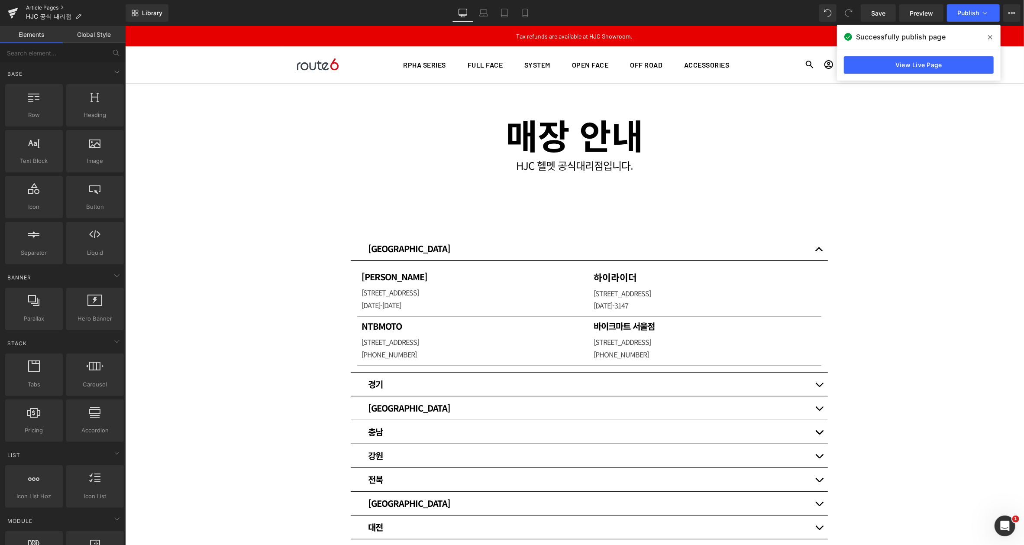
click at [43, 5] on link "Article Pages" at bounding box center [76, 7] width 100 height 7
